Goal: Task Accomplishment & Management: Manage account settings

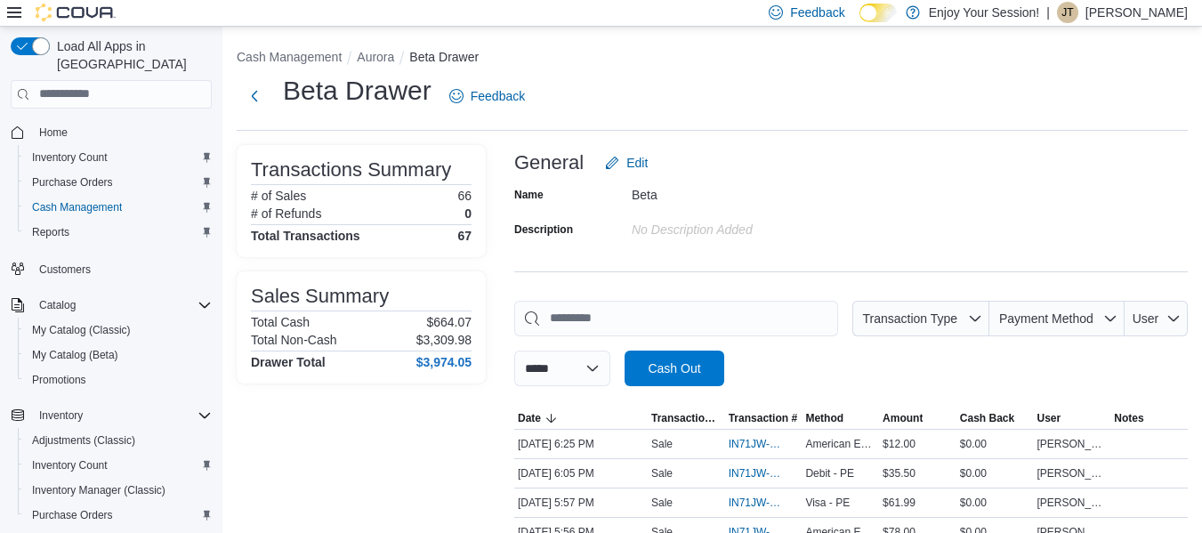
click at [1086, 4] on div "| JT Jeremy Tremblett" at bounding box center [1116, 12] width 141 height 21
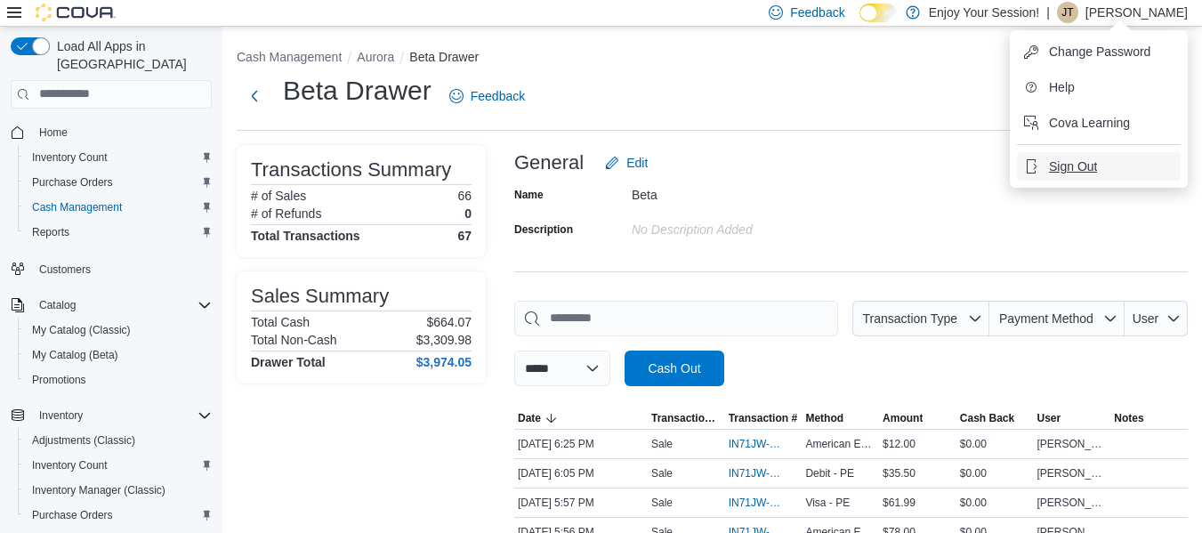
click at [1078, 167] on span "Sign Out" at bounding box center [1073, 166] width 48 height 18
